Goal: Task Accomplishment & Management: Use online tool/utility

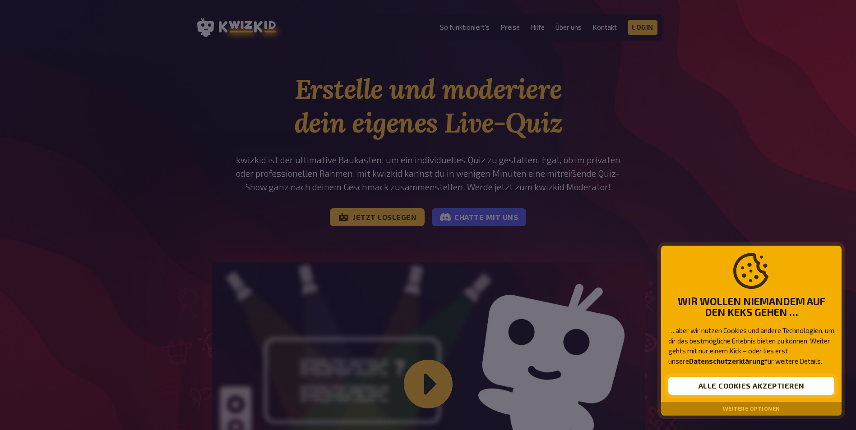
click at [684, 380] on button "Alle Cookies akzeptieren" at bounding box center [751, 386] width 166 height 18
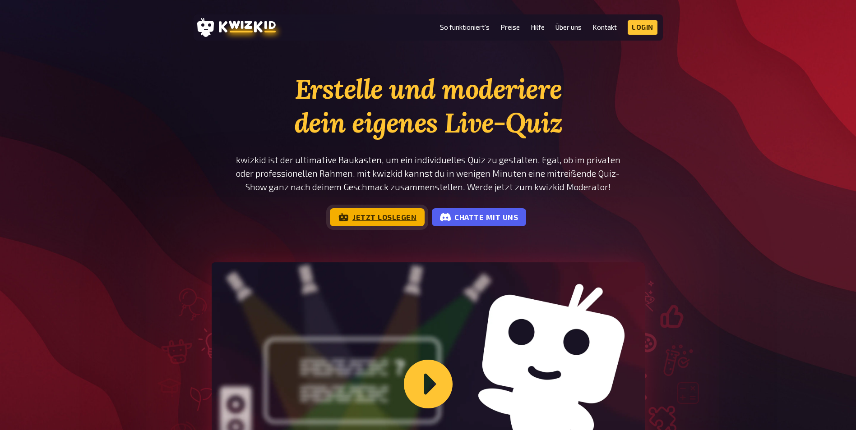
click at [390, 218] on link "Jetzt loslegen" at bounding box center [377, 217] width 95 height 18
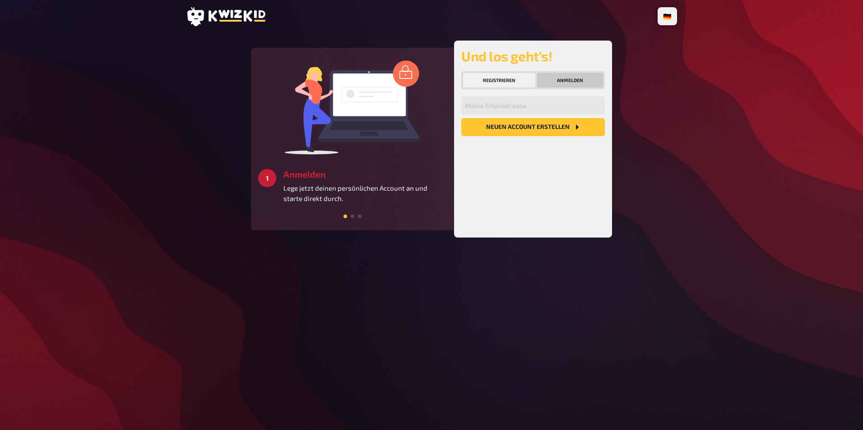
click at [562, 87] on button "Anmelden" at bounding box center [570, 80] width 66 height 14
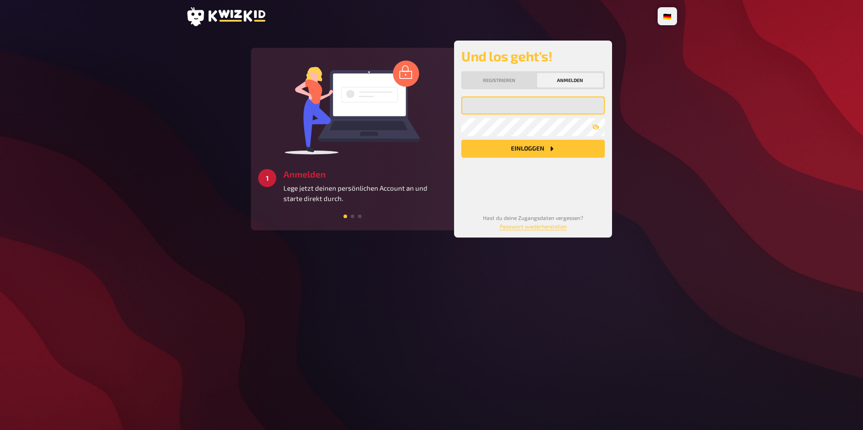
click at [539, 102] on input "email" at bounding box center [532, 106] width 143 height 18
type input "leonardspaeth@web.de"
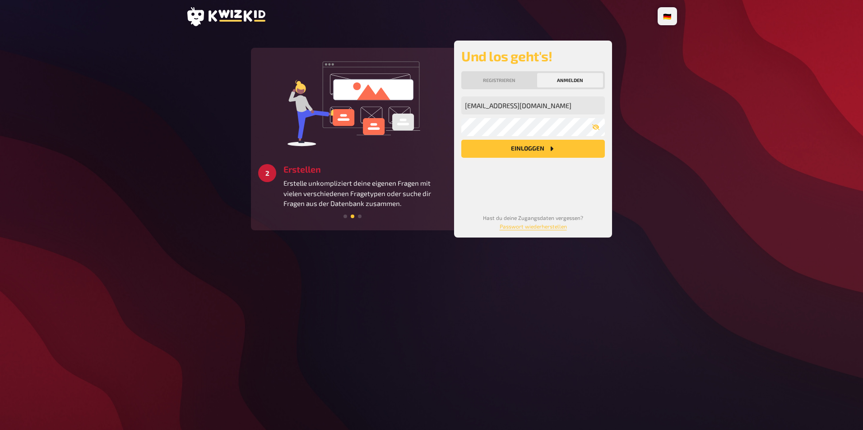
click at [559, 149] on button "Einloggen" at bounding box center [532, 149] width 143 height 18
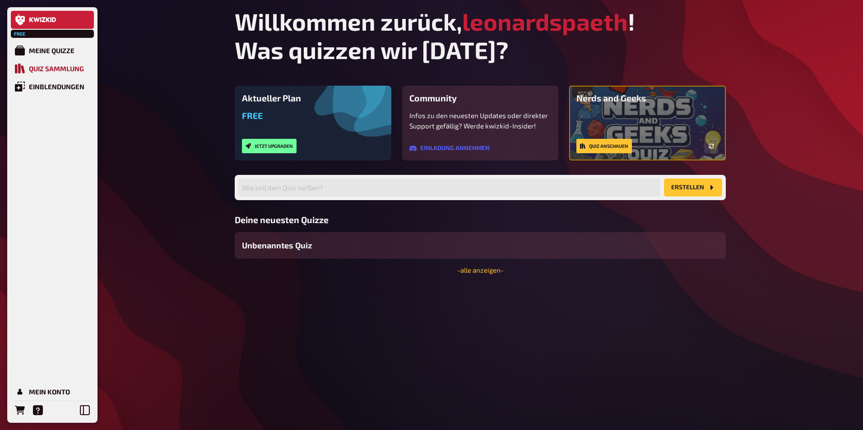
click at [60, 66] on div "Quiz Sammlung" at bounding box center [56, 69] width 55 height 8
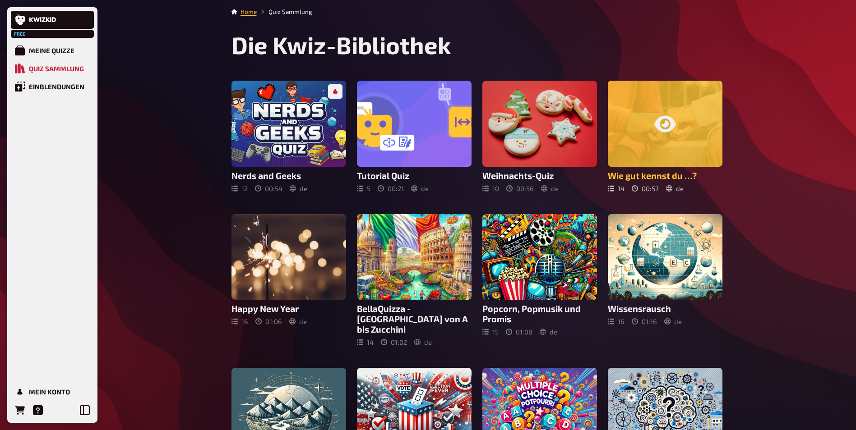
click at [693, 106] on div at bounding box center [665, 124] width 115 height 86
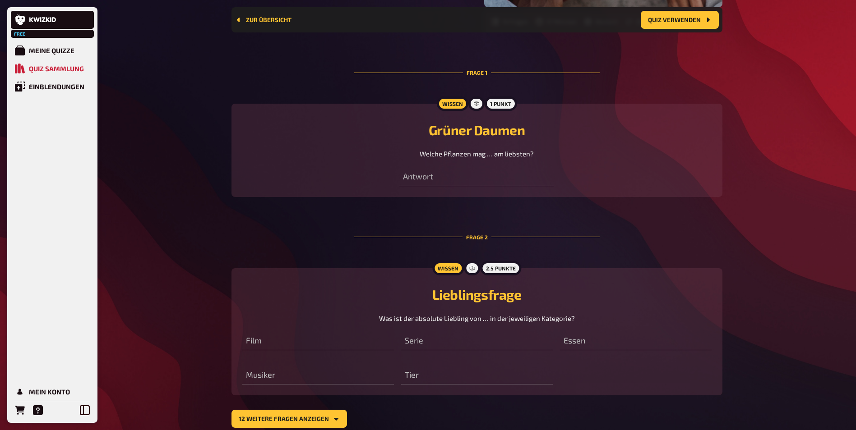
scroll to position [228, 0]
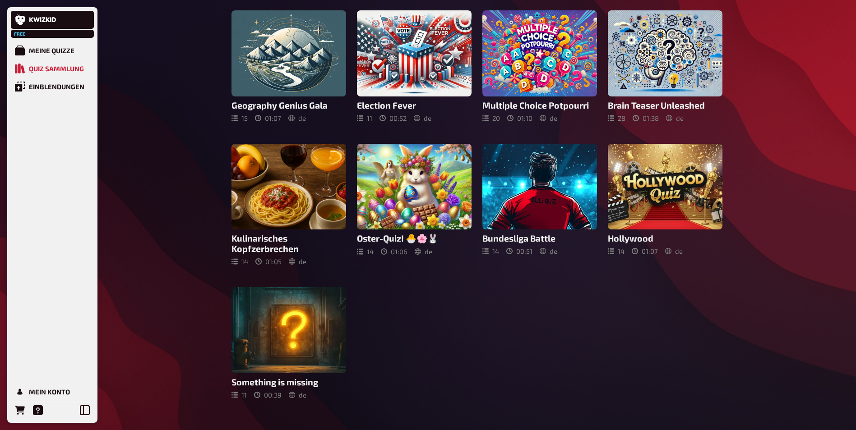
scroll to position [360, 0]
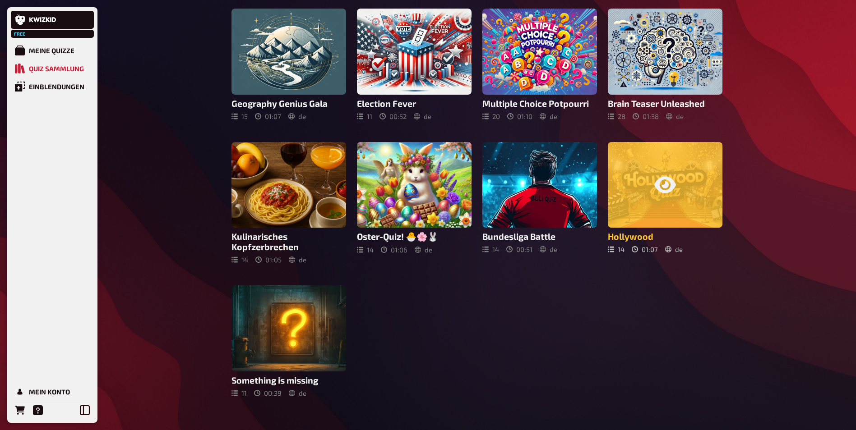
click at [688, 182] on div at bounding box center [665, 185] width 115 height 86
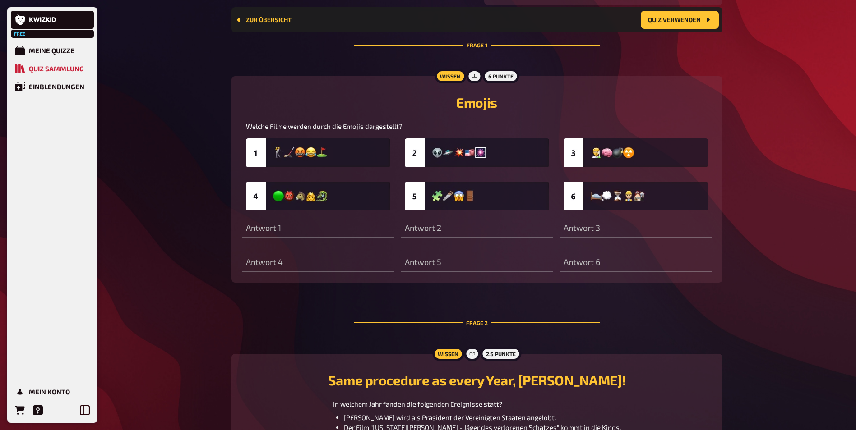
scroll to position [278, 0]
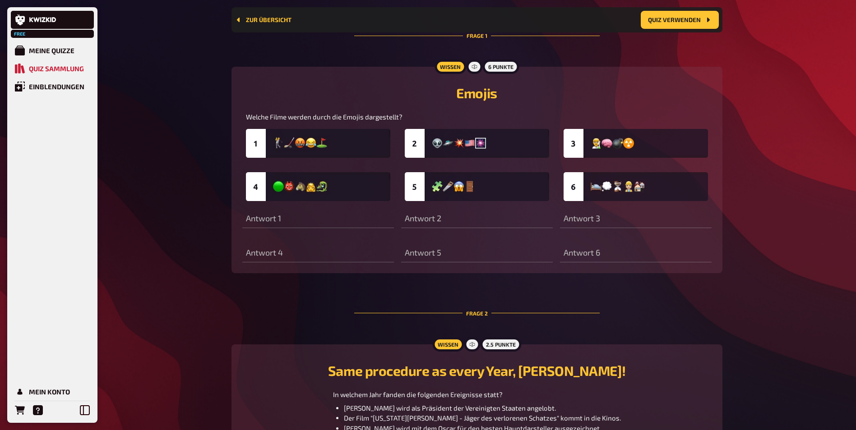
click at [278, 153] on img at bounding box center [477, 165] width 462 height 72
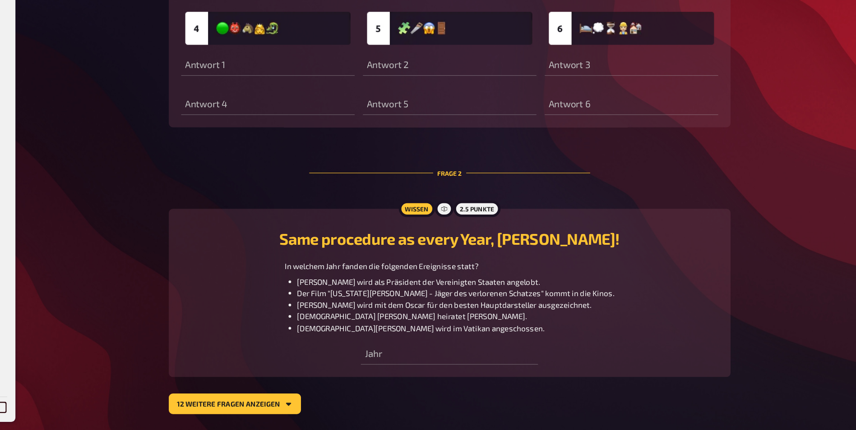
scroll to position [393, 0]
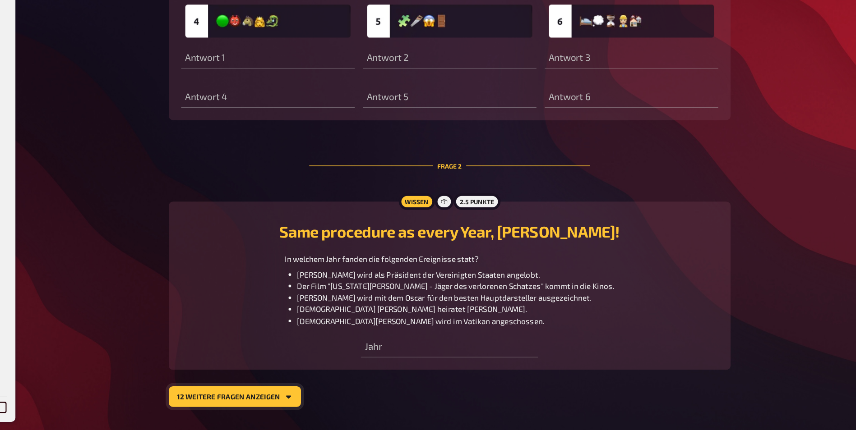
click at [308, 405] on button "12 weitere Fragen anzeigen" at bounding box center [289, 401] width 116 height 18
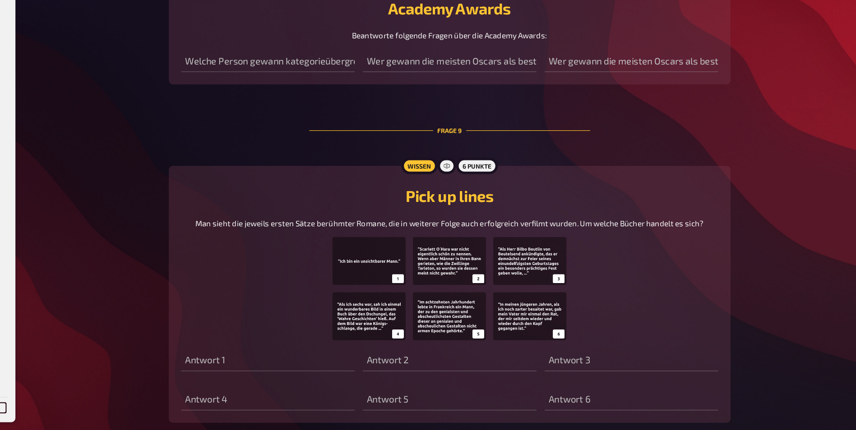
scroll to position [1942, 0]
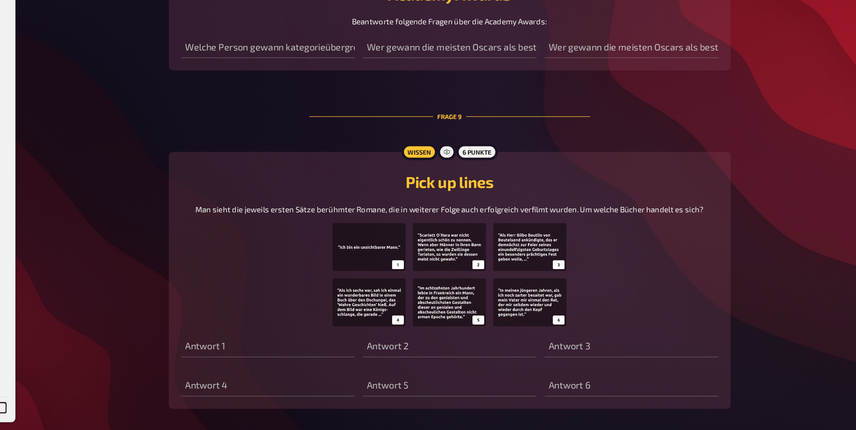
click at [392, 297] on img at bounding box center [476, 294] width 204 height 90
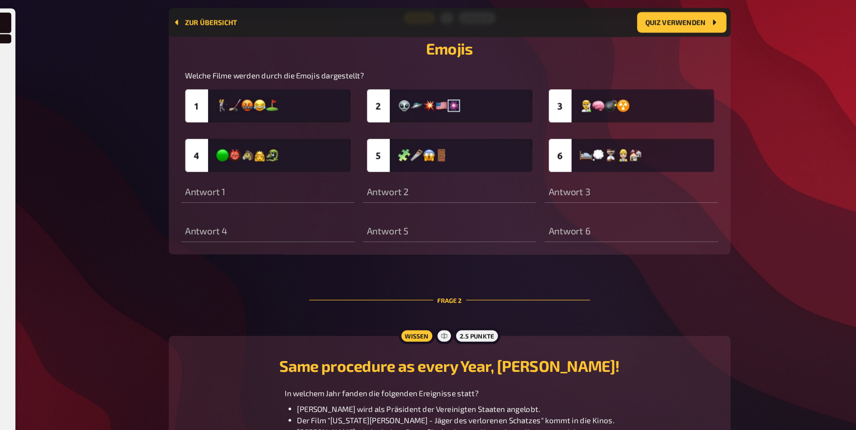
scroll to position [0, 0]
